Goal: Task Accomplishment & Management: Manage account settings

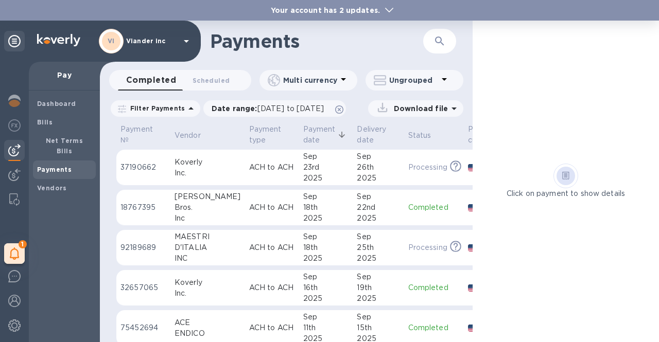
scroll to position [103, 0]
click at [173, 45] on div "VI Viander inc" at bounding box center [146, 41] width 94 height 25
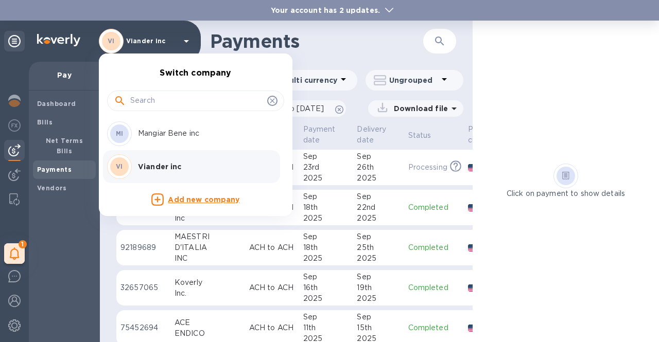
click at [159, 137] on p "Mangiar Bene inc" at bounding box center [203, 133] width 130 height 11
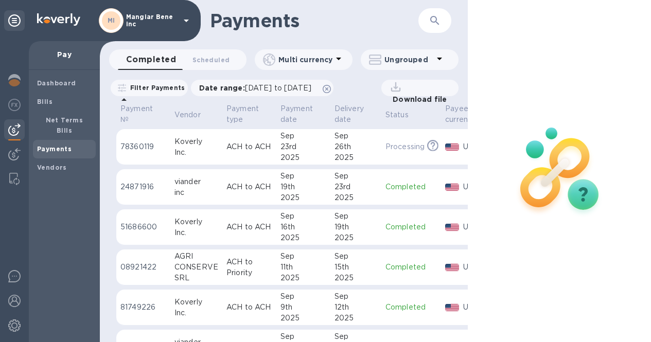
click at [154, 30] on div "MI Mangiar Bene inc" at bounding box center [146, 20] width 94 height 25
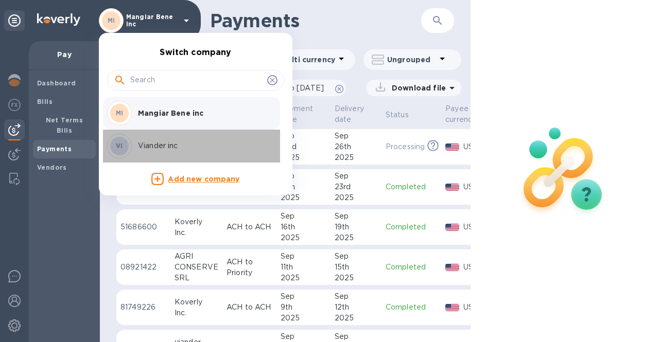
click at [153, 143] on p "Viander inc" at bounding box center [203, 145] width 130 height 11
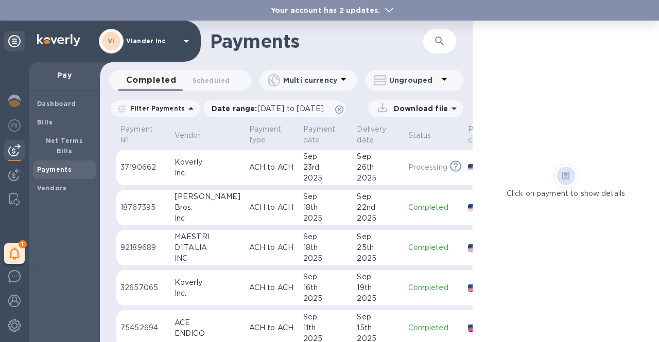
click at [306, 16] on div "Your account has 2 updates." at bounding box center [329, 10] width 659 height 21
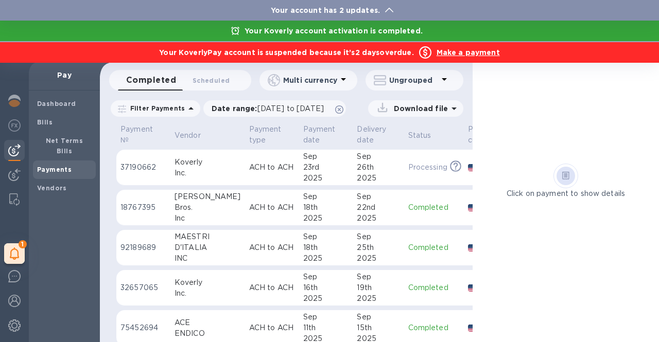
click at [306, 16] on div "Your account has 2 updates." at bounding box center [329, 10] width 659 height 21
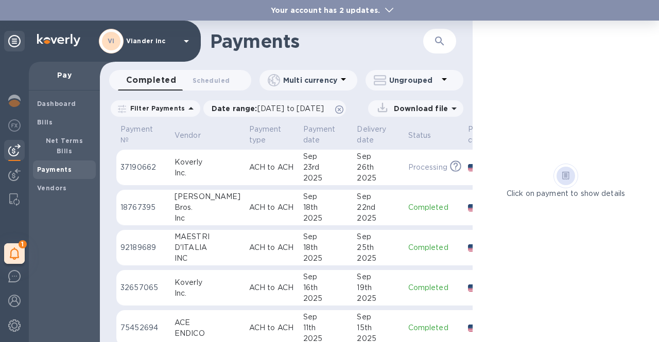
click at [12, 148] on img at bounding box center [14, 150] width 12 height 12
click at [51, 166] on b "Payments" at bounding box center [54, 170] width 34 height 8
click at [48, 104] on b "Dashboard" at bounding box center [56, 104] width 39 height 8
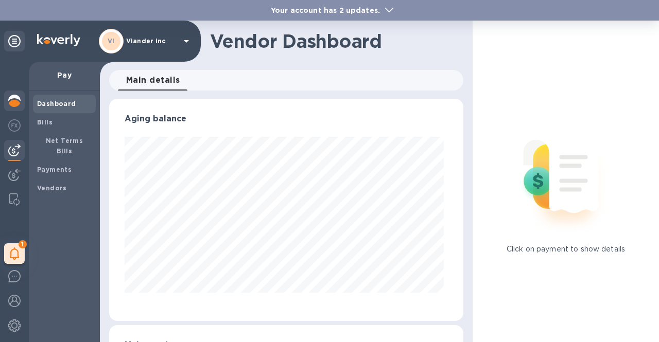
scroll to position [222, 350]
click at [14, 101] on img at bounding box center [14, 101] width 12 height 12
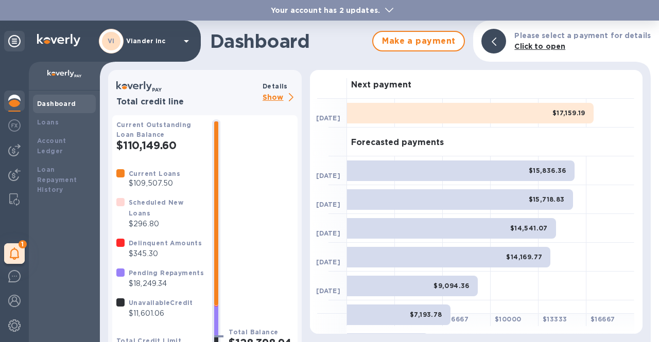
click at [272, 96] on p "Show" at bounding box center [279, 98] width 35 height 13
click at [360, 6] on b "Your account has 2 updates." at bounding box center [325, 10] width 109 height 8
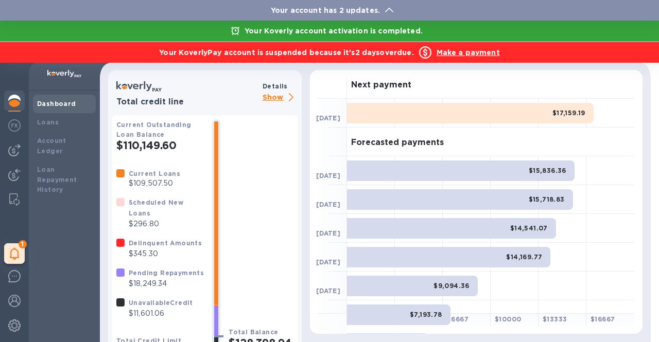
click at [460, 56] on b "Make a payment" at bounding box center [467, 52] width 63 height 8
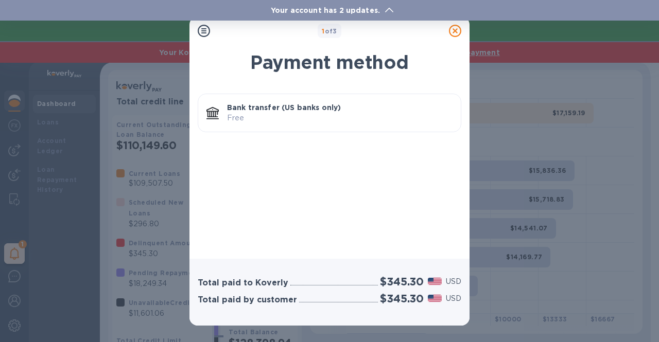
click at [262, 117] on p "Free" at bounding box center [339, 118] width 225 height 11
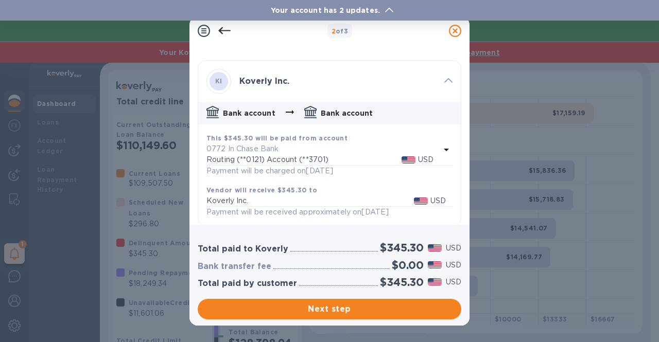
scroll to position [43, 0]
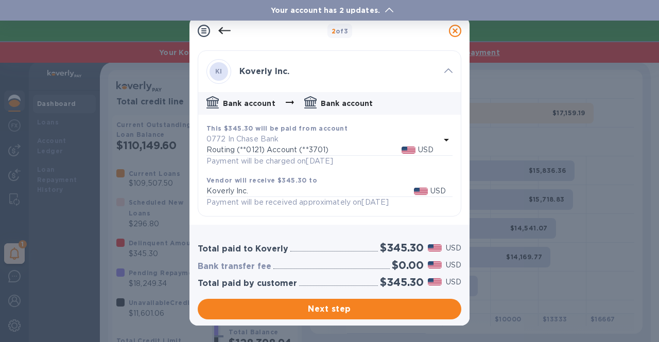
click at [459, 29] on icon at bounding box center [455, 31] width 12 height 12
